Goal: Navigation & Orientation: Find specific page/section

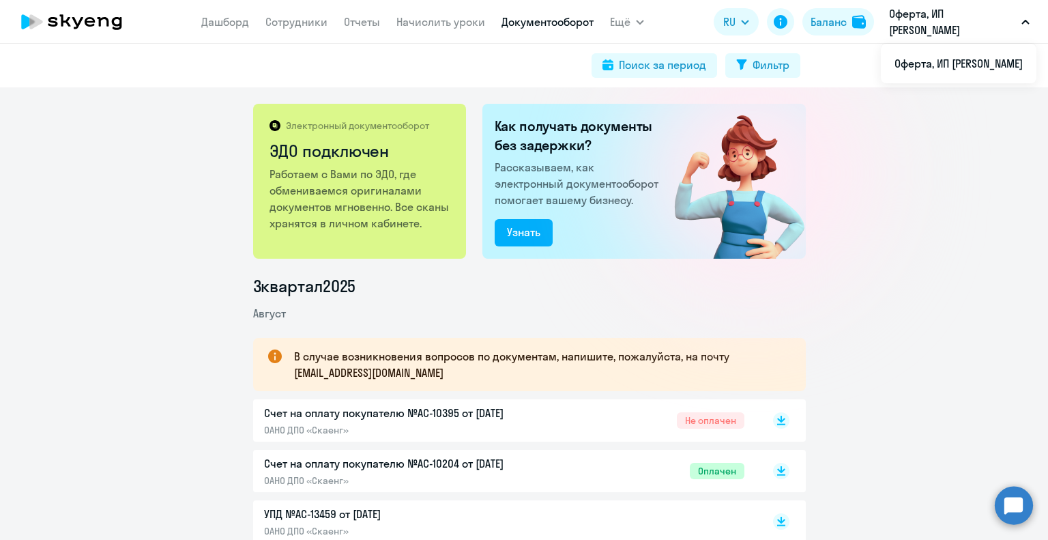
drag, startPoint x: 293, startPoint y: 25, endPoint x: 304, endPoint y: 29, distance: 11.9
click at [293, 25] on link "Сотрудники" at bounding box center [296, 22] width 62 height 14
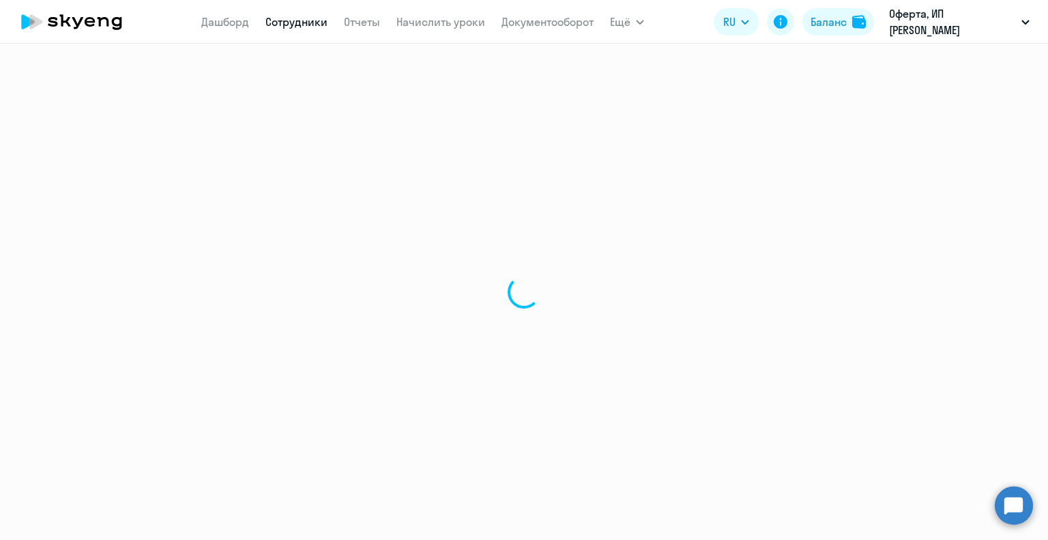
select select "30"
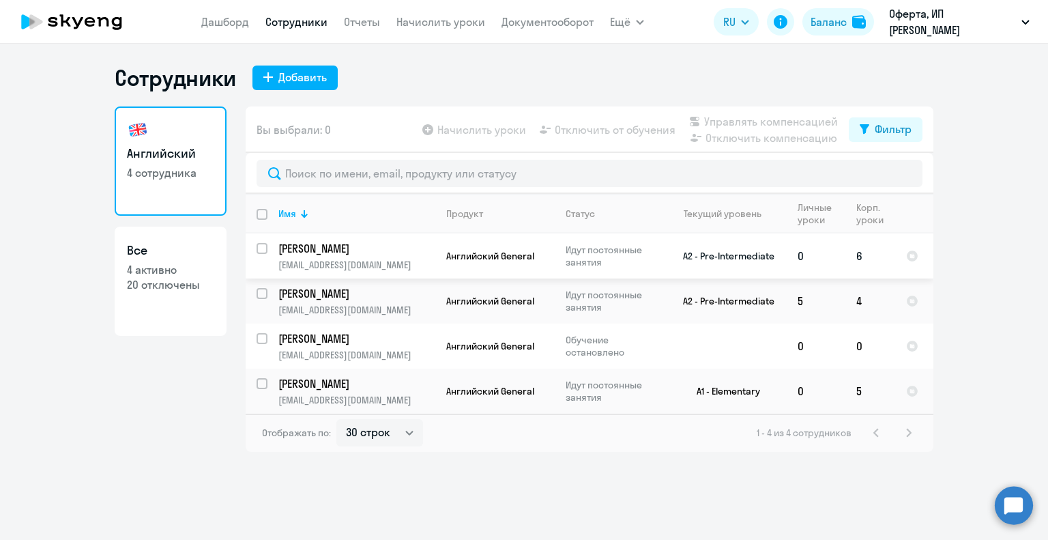
click at [332, 245] on p "[PERSON_NAME]" at bounding box center [355, 248] width 154 height 15
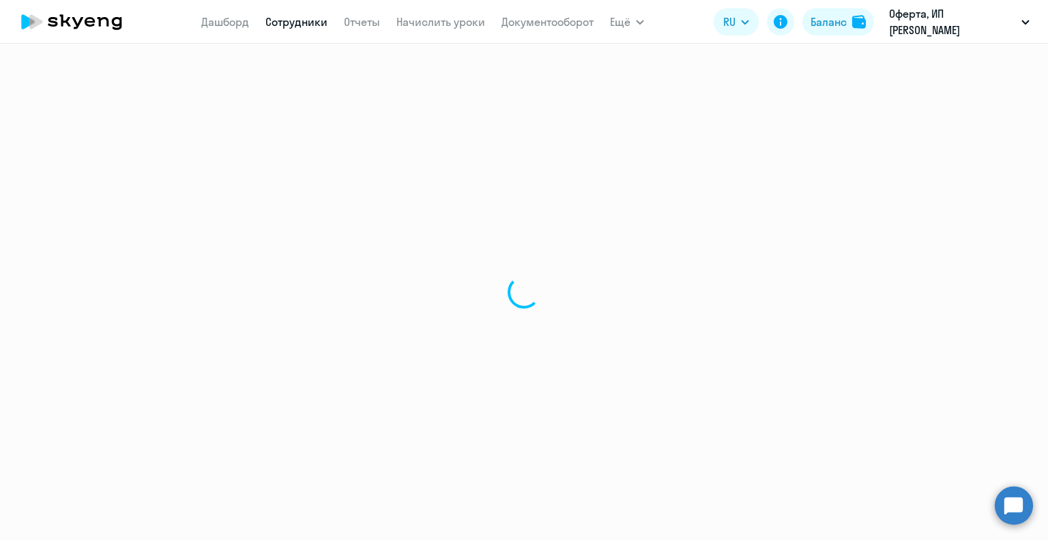
select select "english"
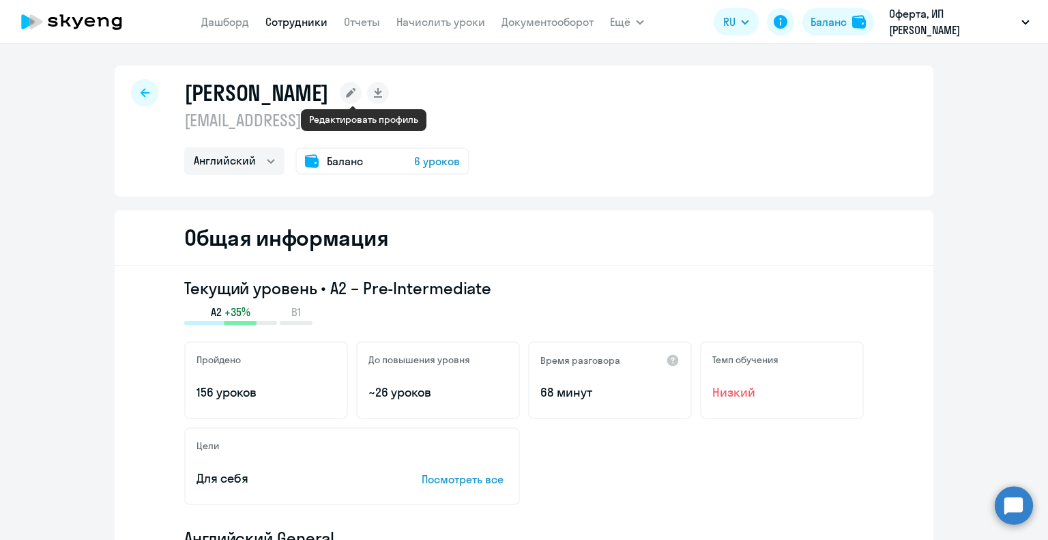
click at [357, 94] on rect at bounding box center [351, 93] width 22 height 22
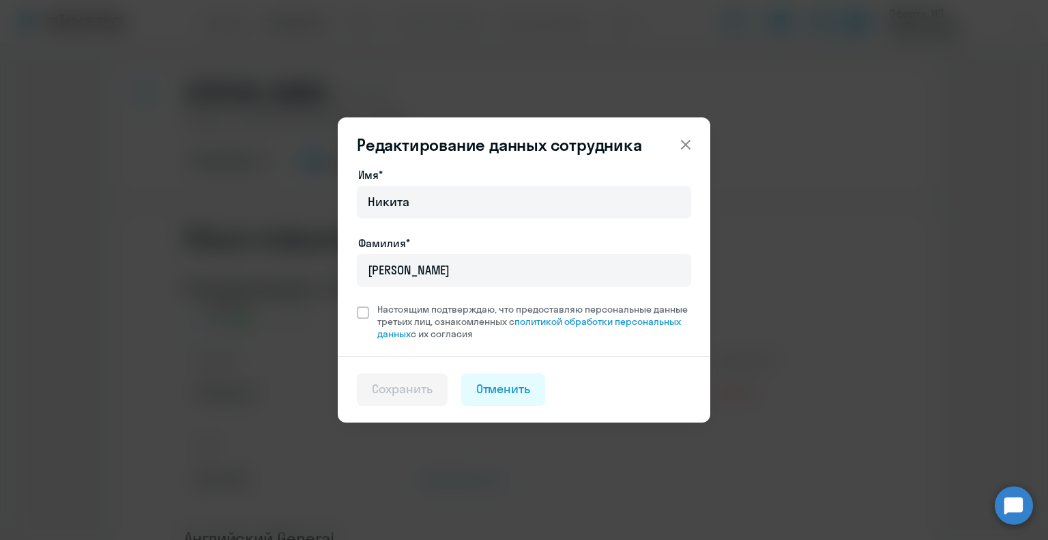
click at [686, 141] on icon at bounding box center [686, 144] width 16 height 16
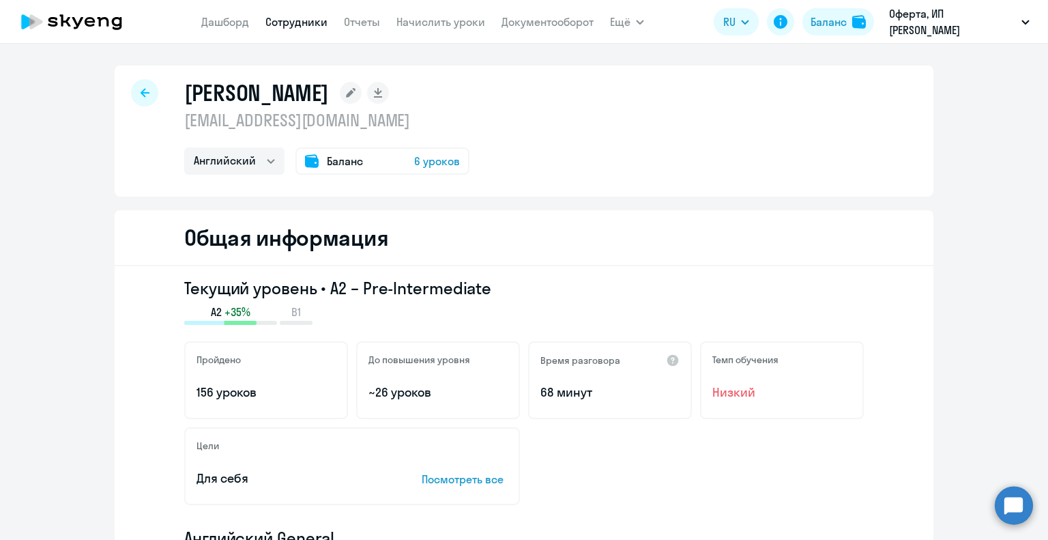
click at [315, 21] on link "Сотрудники" at bounding box center [296, 22] width 62 height 14
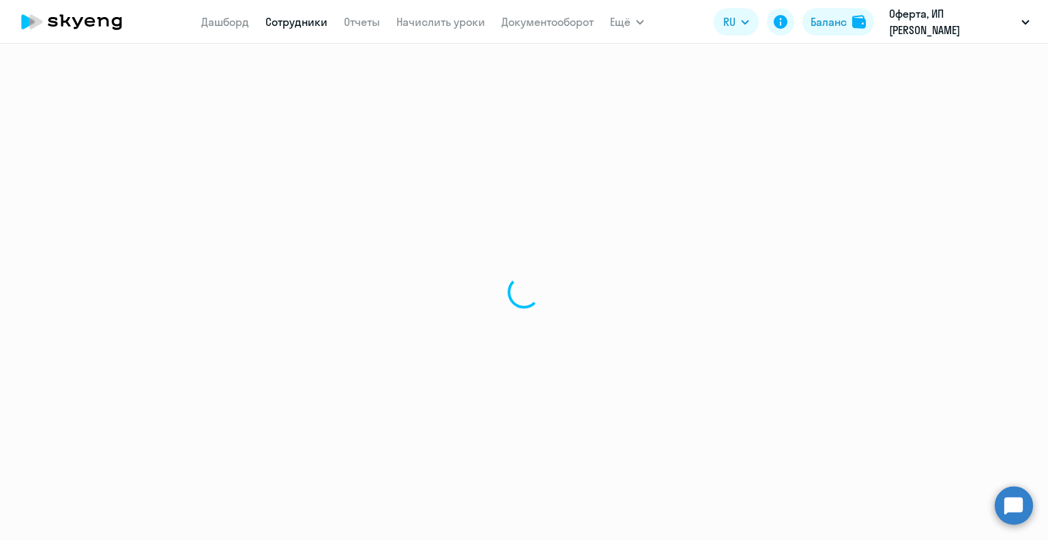
select select "30"
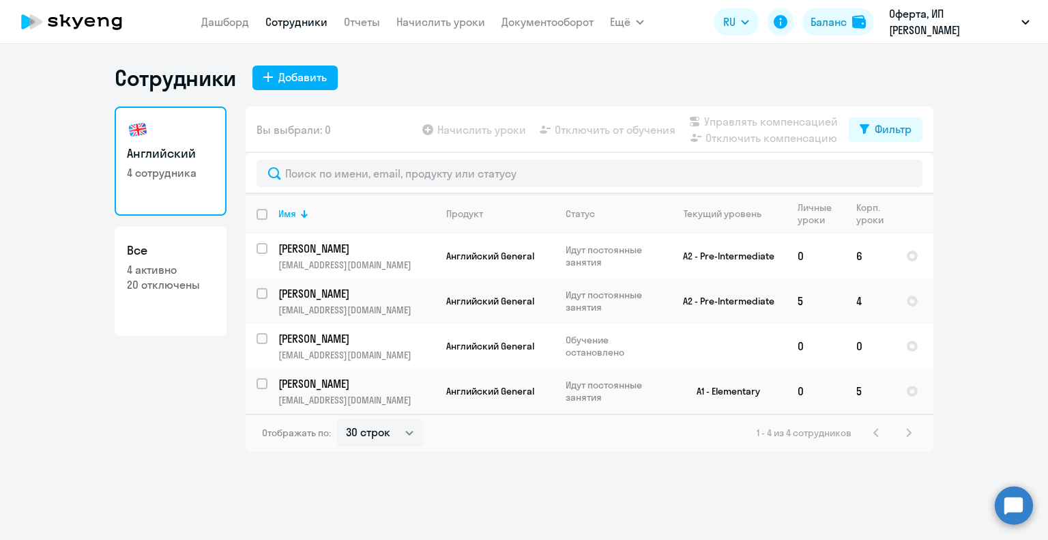
click at [165, 166] on p "4 сотрудника" at bounding box center [170, 172] width 87 height 15
click at [169, 280] on p "20 отключены" at bounding box center [170, 284] width 87 height 15
select select "30"
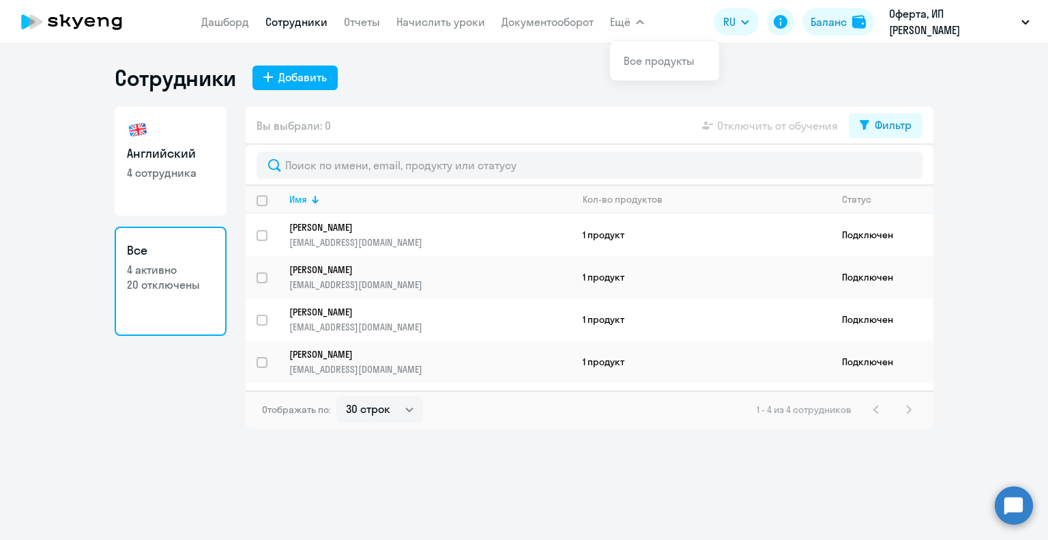
click at [148, 175] on p "4 сотрудника" at bounding box center [170, 172] width 87 height 15
select select "30"
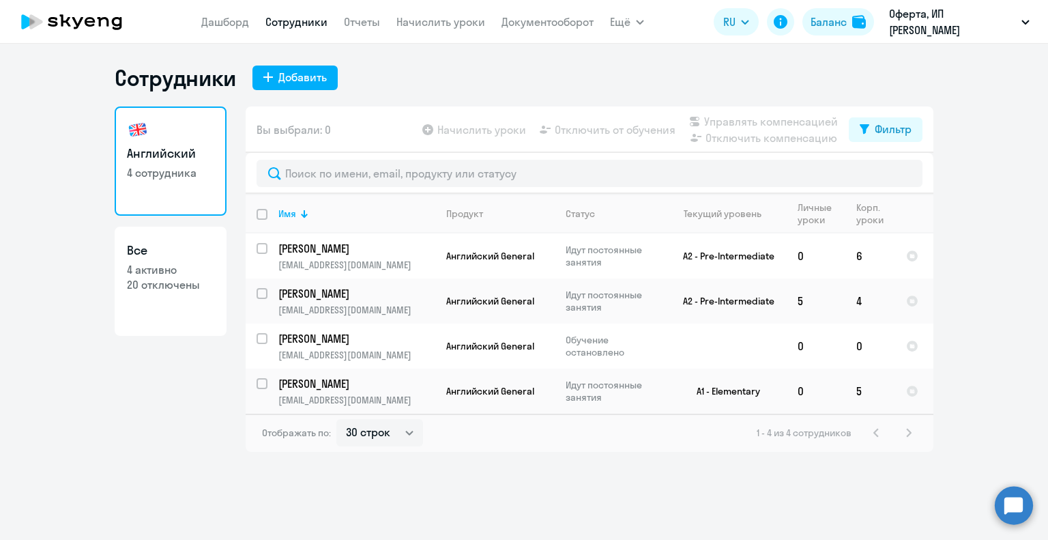
select select "30"
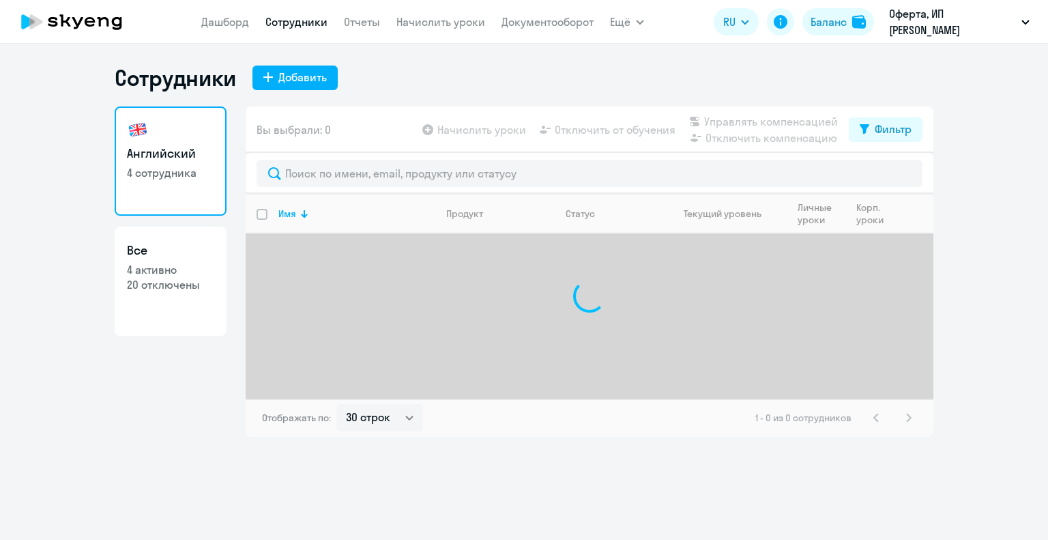
select select "30"
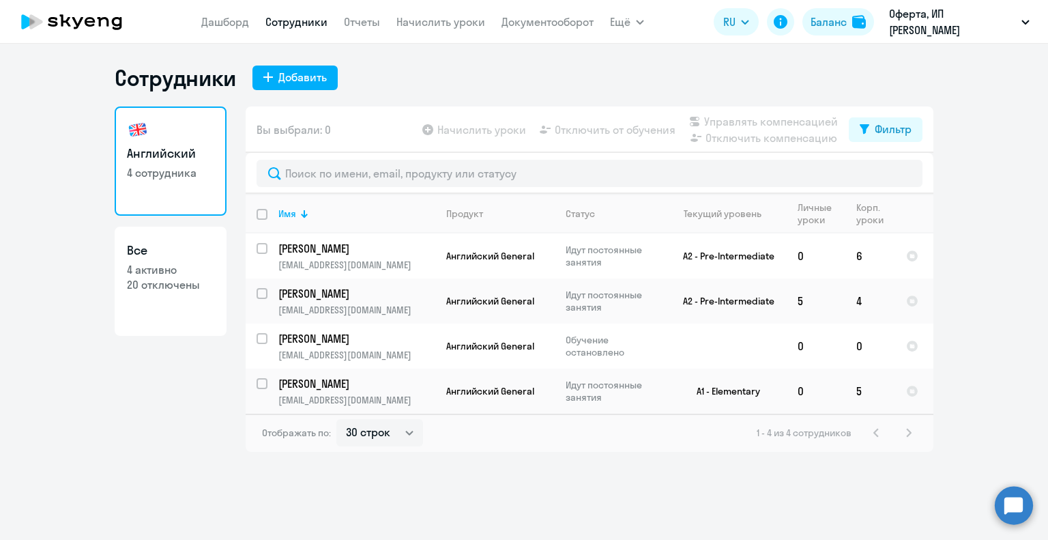
click at [300, 21] on link "Сотрудники" at bounding box center [296, 22] width 62 height 14
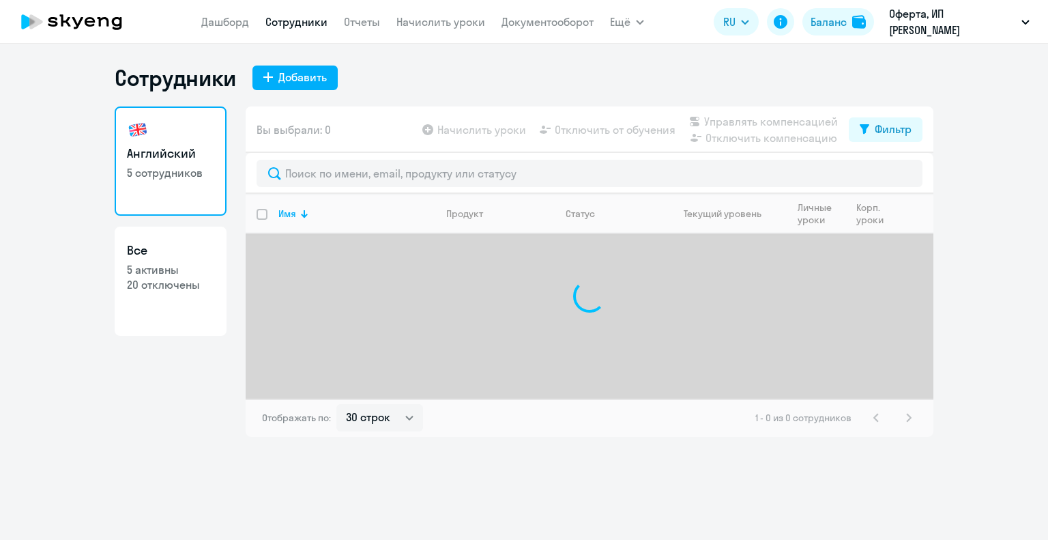
select select "30"
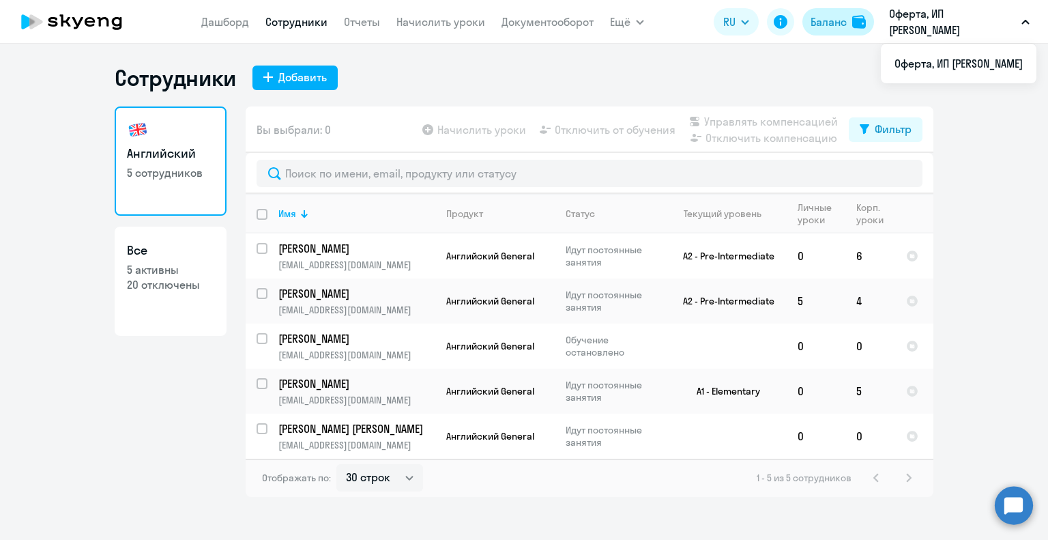
drag, startPoint x: 841, startPoint y: 20, endPoint x: 862, endPoint y: 35, distance: 26.1
click at [841, 20] on div "Баланс" at bounding box center [829, 22] width 36 height 16
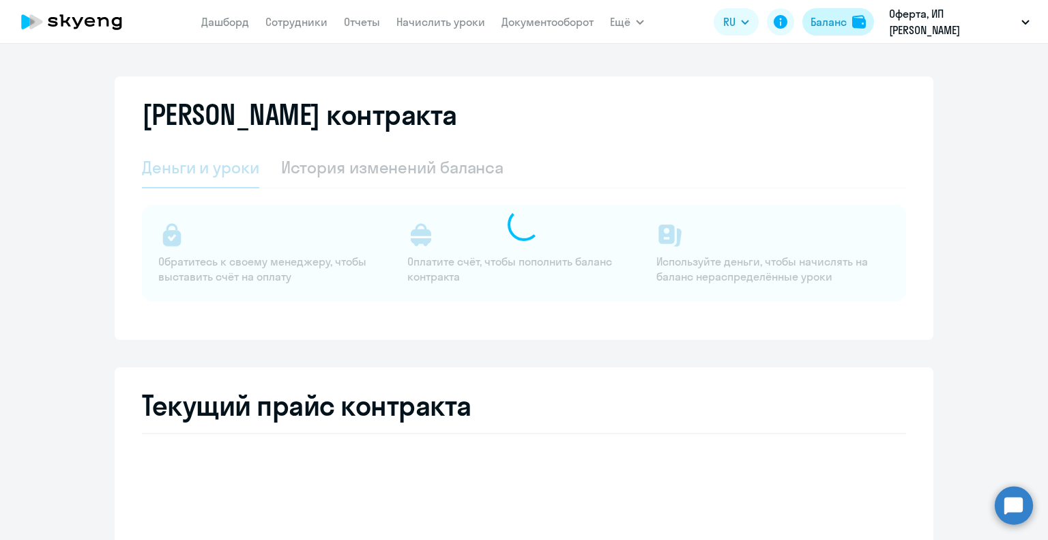
select select "english_adult_not_native_speaker"
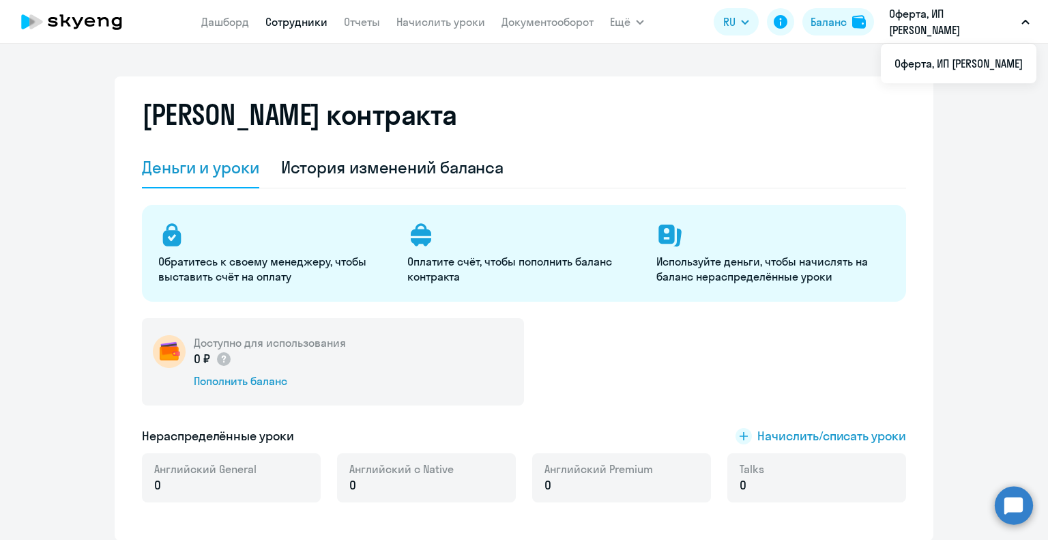
drag, startPoint x: 308, startPoint y: 23, endPoint x: 303, endPoint y: 29, distance: 7.8
click at [308, 23] on link "Сотрудники" at bounding box center [296, 22] width 62 height 14
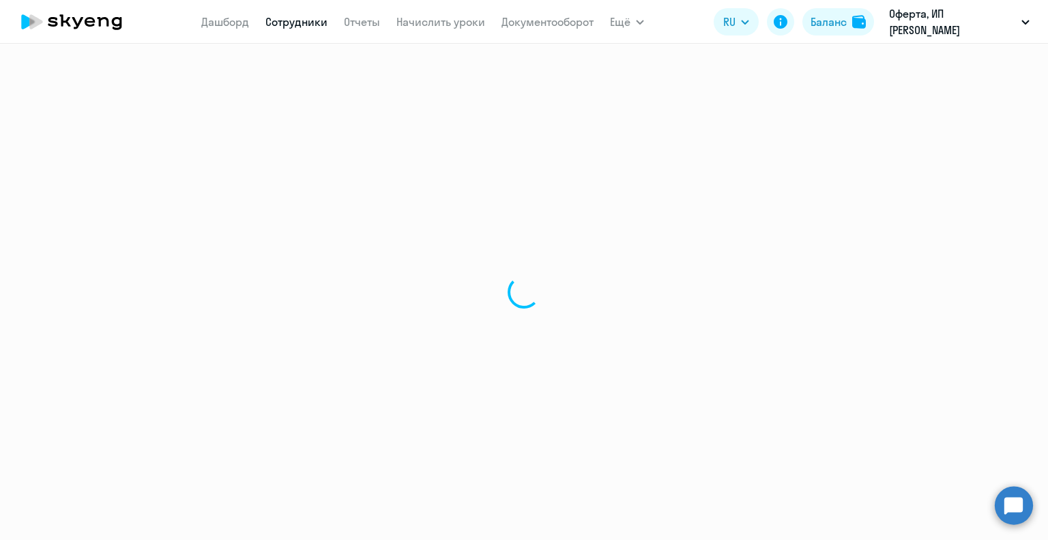
select select "30"
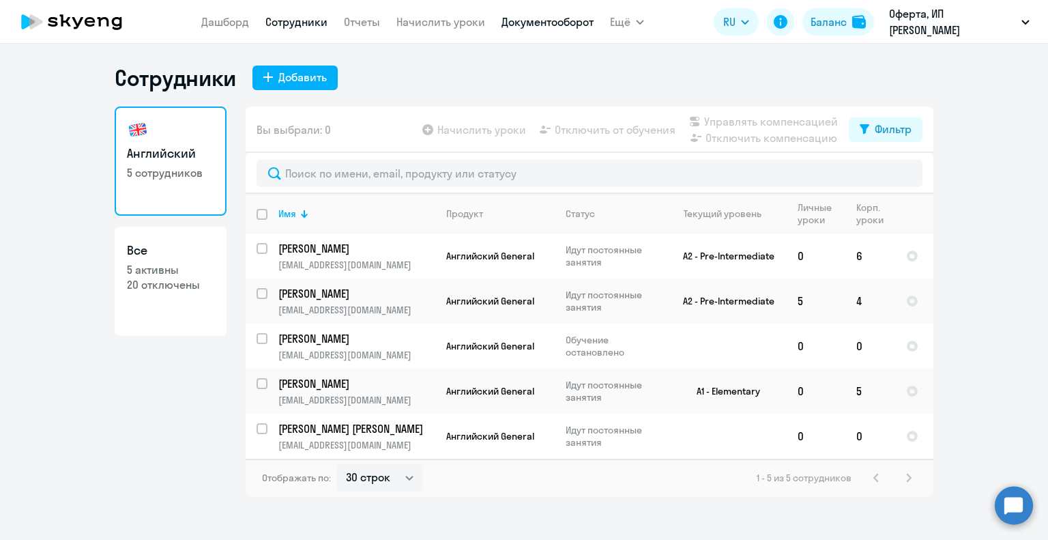
click at [566, 21] on link "Документооборот" at bounding box center [548, 22] width 92 height 14
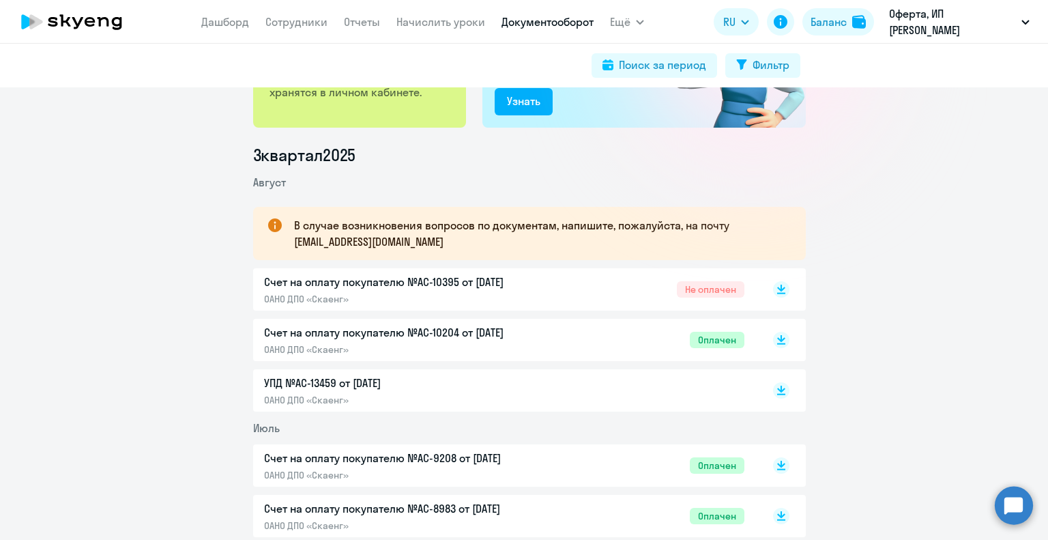
scroll to position [273, 0]
